Goal: Navigation & Orientation: Find specific page/section

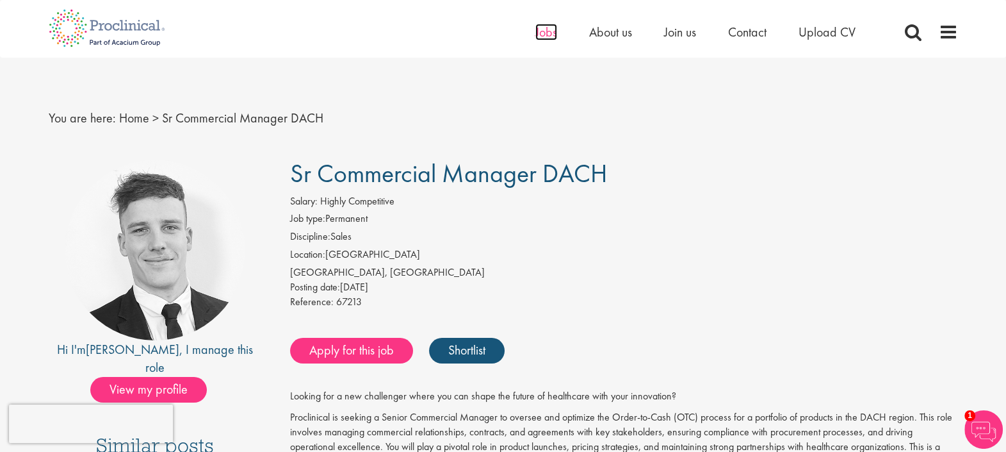
click at [550, 28] on span "Jobs" at bounding box center [546, 32] width 22 height 17
click at [93, 35] on img at bounding box center [107, 28] width 136 height 56
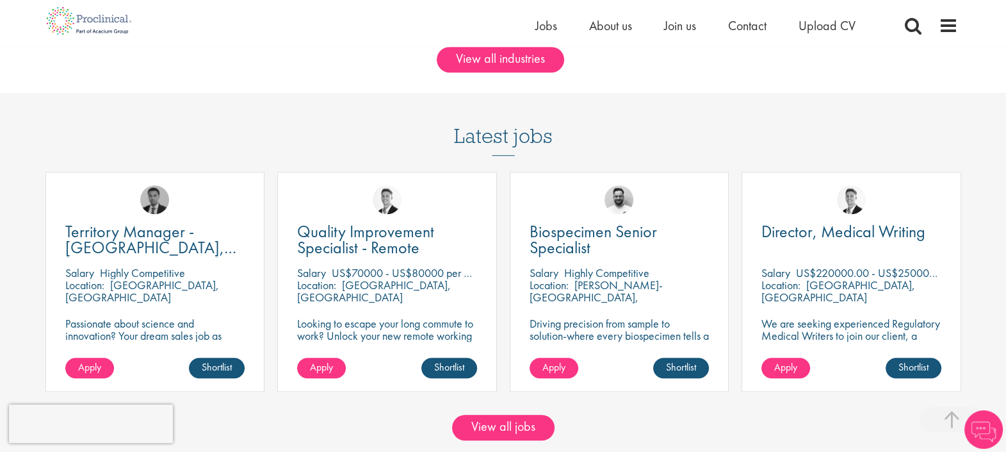
scroll to position [995, 0]
